Goal: Book appointment/travel/reservation

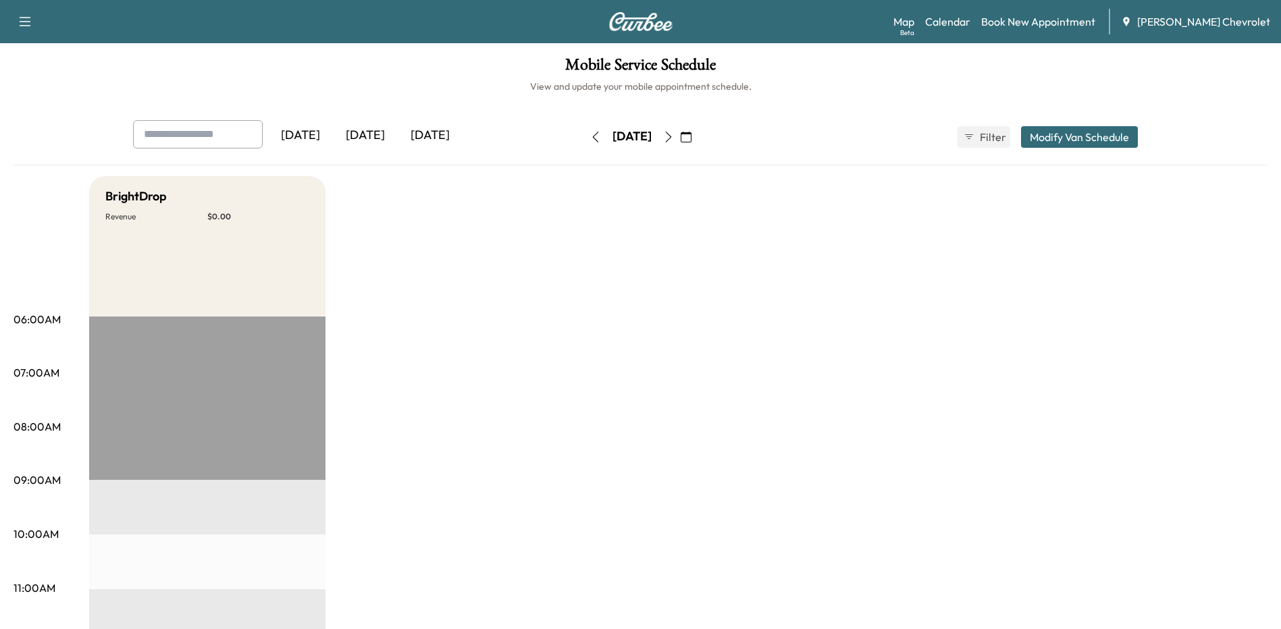
click at [674, 137] on icon "button" at bounding box center [668, 137] width 11 height 11
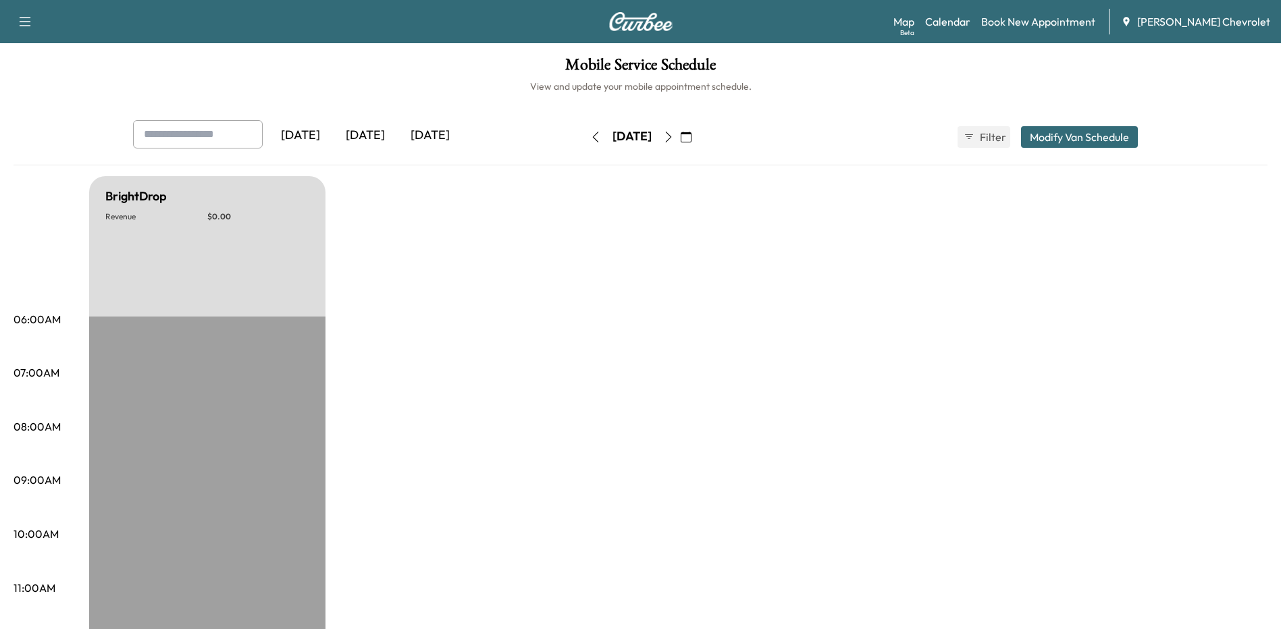
click at [674, 136] on icon "button" at bounding box center [668, 137] width 11 height 11
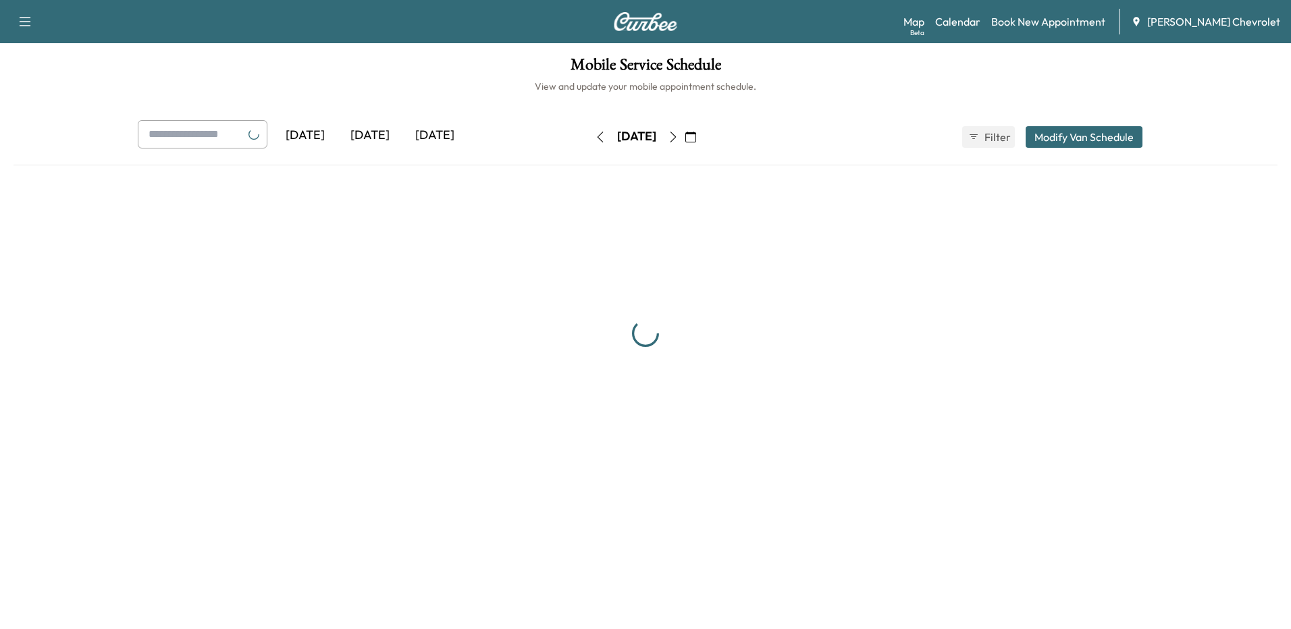
click at [679, 136] on icon "button" at bounding box center [673, 137] width 11 height 11
click at [685, 136] on div "[DATE]" at bounding box center [637, 137] width 96 height 22
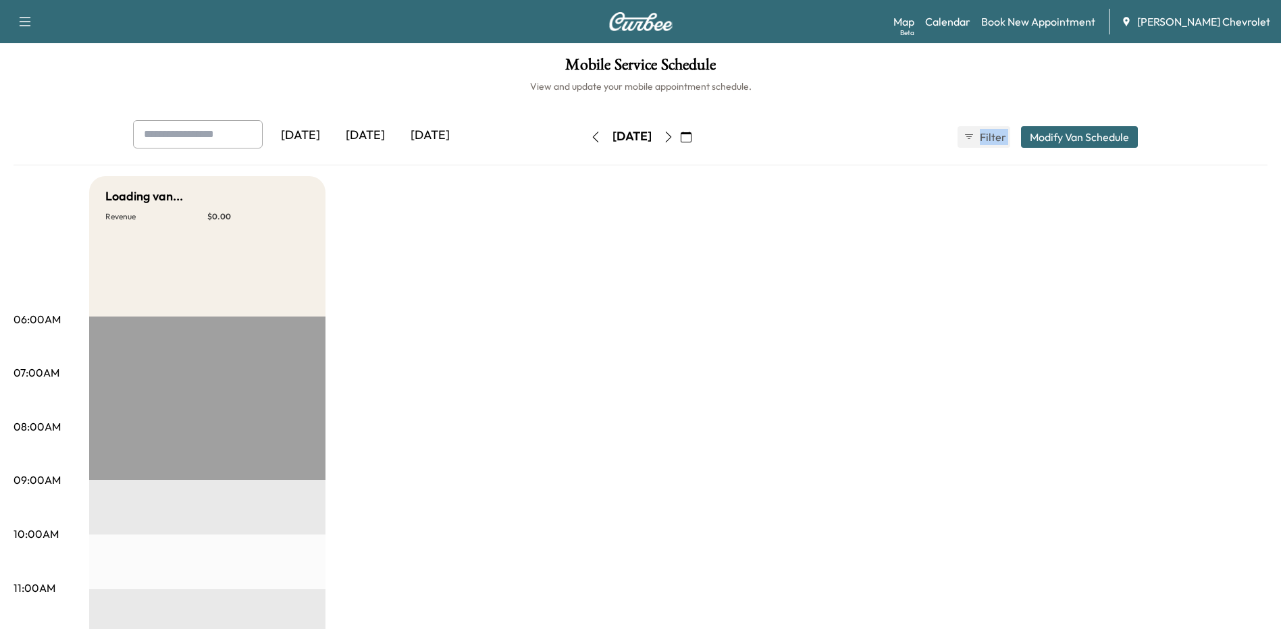
click at [680, 136] on button "button" at bounding box center [668, 137] width 23 height 22
click at [685, 136] on button "button" at bounding box center [673, 137] width 23 height 22
click at [691, 134] on icon "button" at bounding box center [686, 137] width 11 height 11
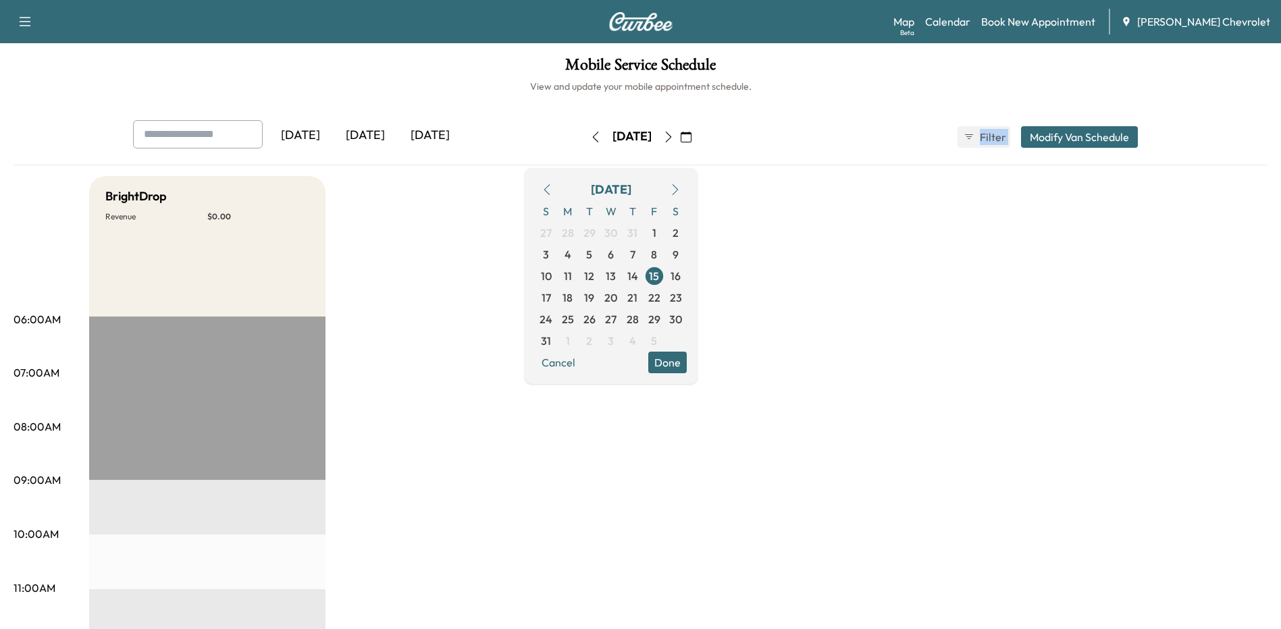
click at [681, 189] on icon "button" at bounding box center [675, 189] width 11 height 11
click at [659, 255] on span "12" at bounding box center [654, 254] width 10 height 16
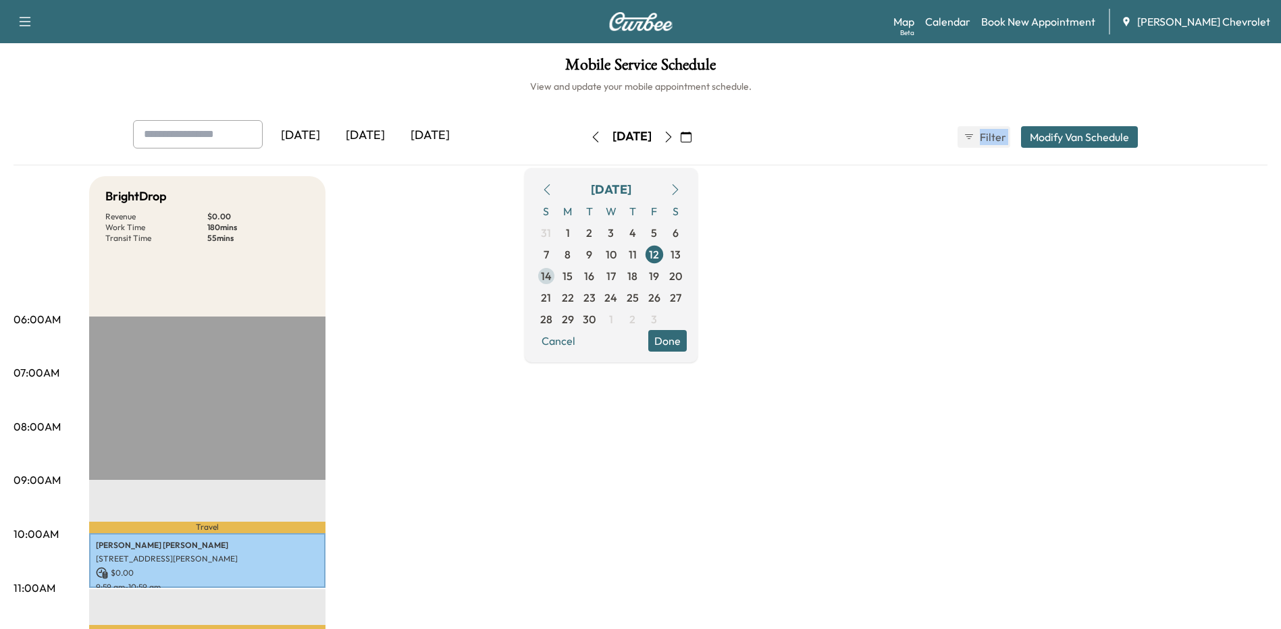
click at [573, 277] on span "15" at bounding box center [567, 276] width 10 height 16
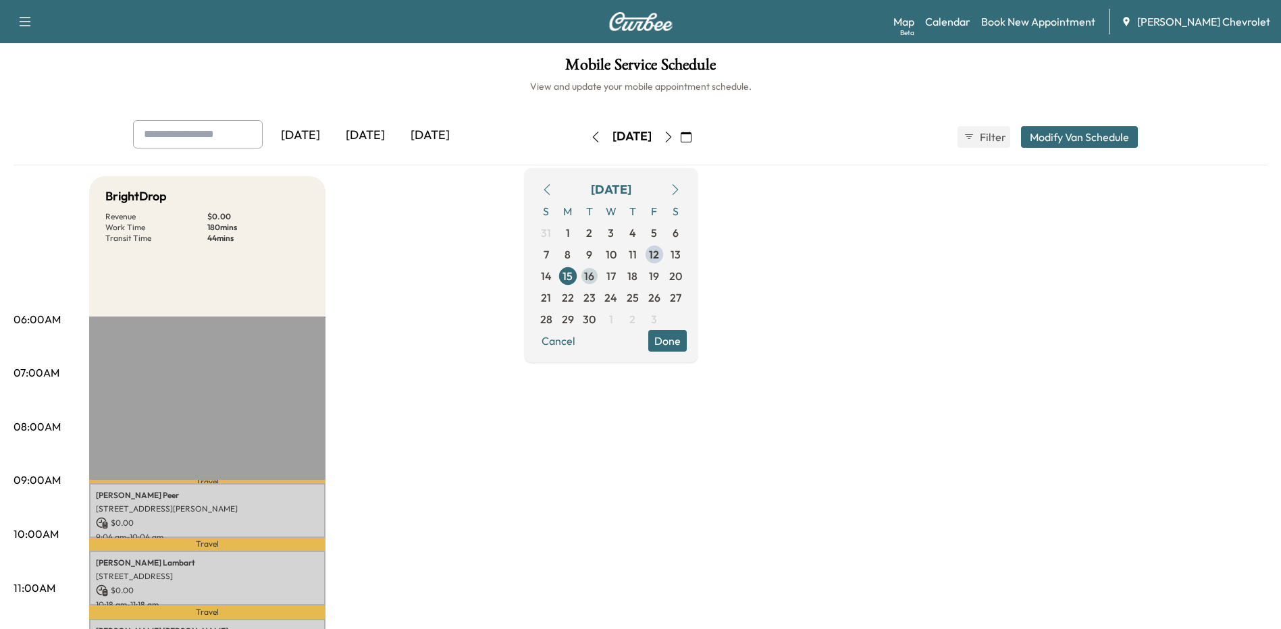
click at [594, 277] on span "16" at bounding box center [589, 276] width 10 height 16
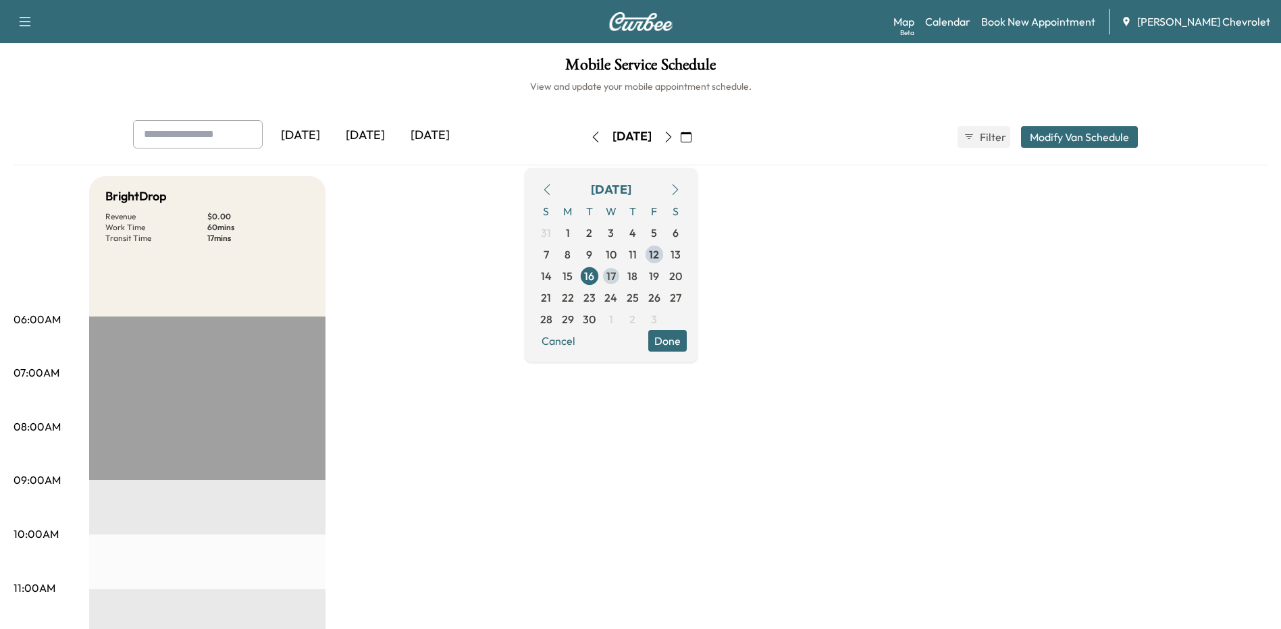
click at [616, 277] on span "17" at bounding box center [610, 276] width 9 height 16
click at [637, 278] on span "18" at bounding box center [632, 276] width 10 height 16
